Goal: Transaction & Acquisition: Purchase product/service

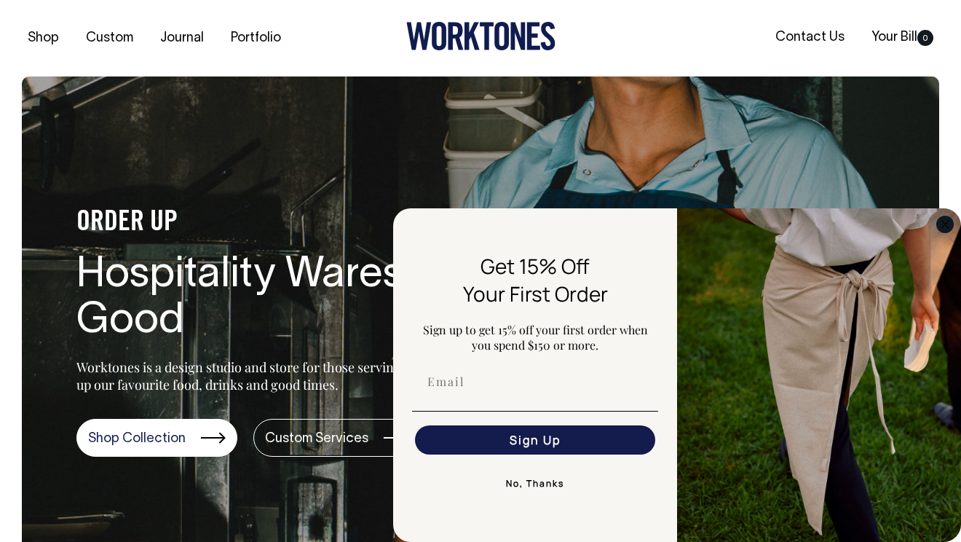
click at [943, 226] on icon "Close dialog" at bounding box center [944, 224] width 7 height 7
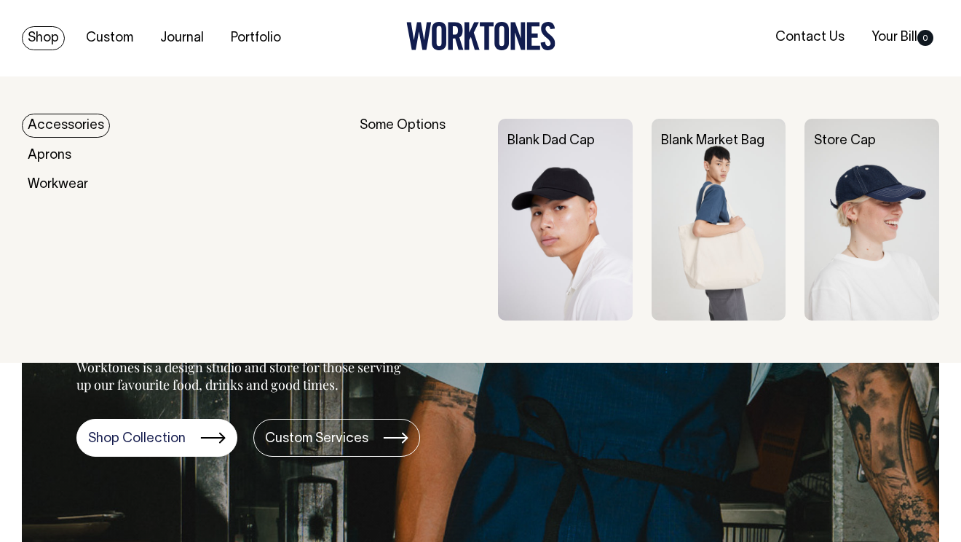
click at [555, 186] on img at bounding box center [565, 220] width 135 height 202
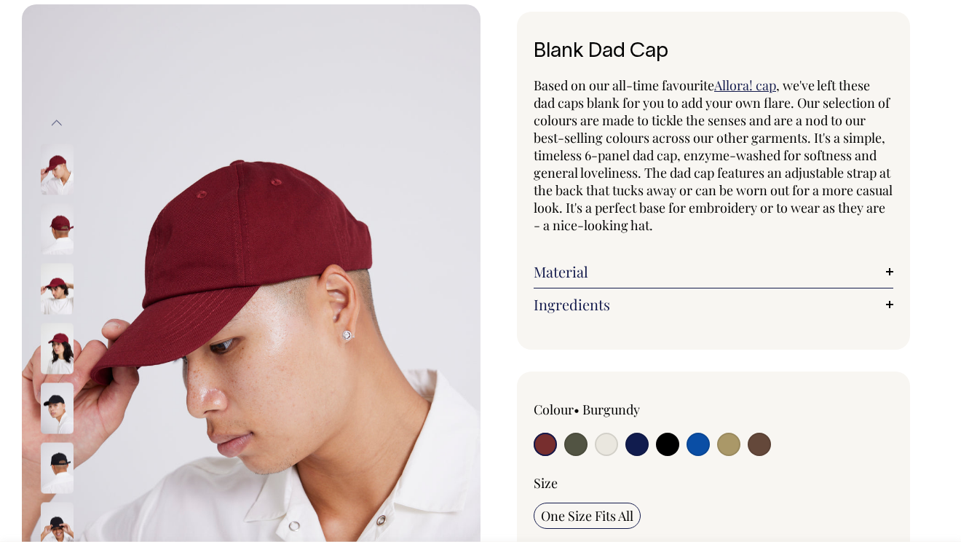
scroll to position [73, 0]
click at [636, 451] on input "radio" at bounding box center [636, 443] width 23 height 23
radio input "true"
select select "Dark Navy"
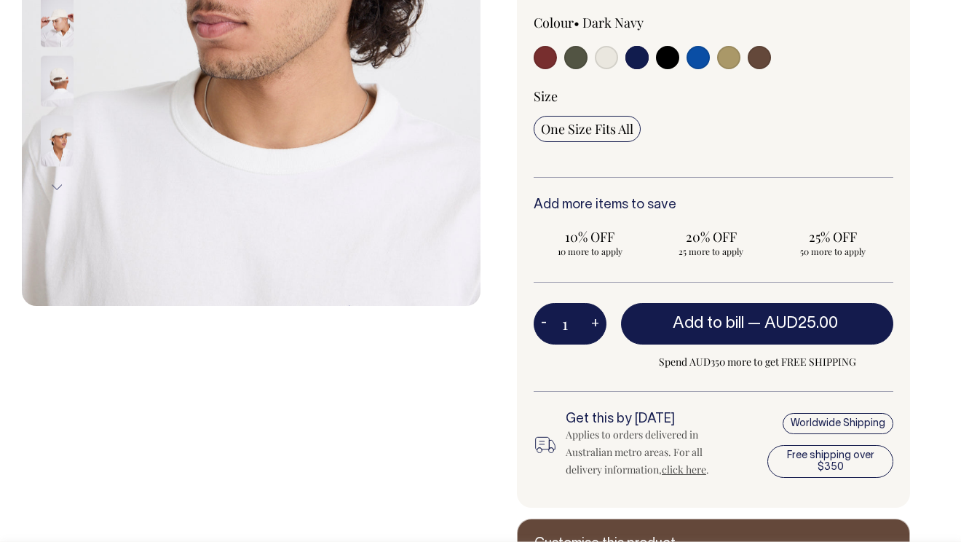
scroll to position [458, 0]
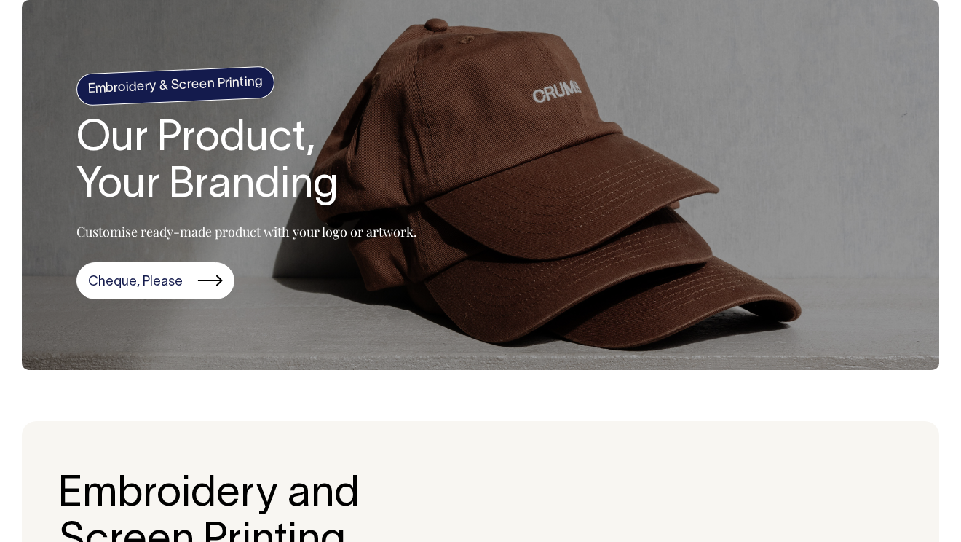
scroll to position [73, 0]
